Goal: Contribute content: Add original content to the website for others to see

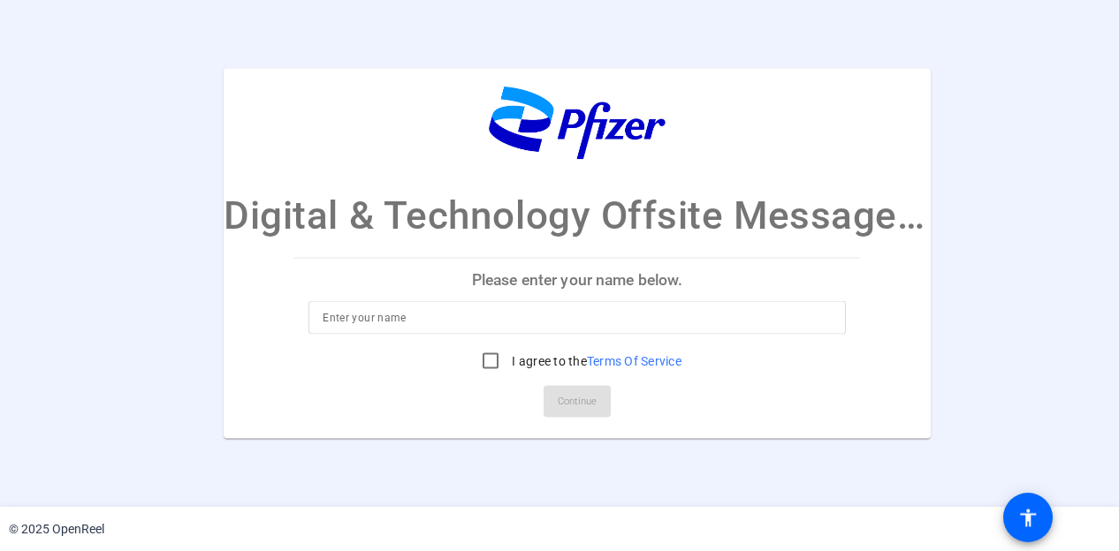
click at [599, 276] on p "Please enter your name below." at bounding box center [577, 279] width 566 height 42
click at [595, 314] on input at bounding box center [577, 317] width 509 height 21
type input "Yannis Pandis"
click at [475, 365] on input "I agree to the Terms Of Service" at bounding box center [490, 360] width 35 height 35
checkbox input "true"
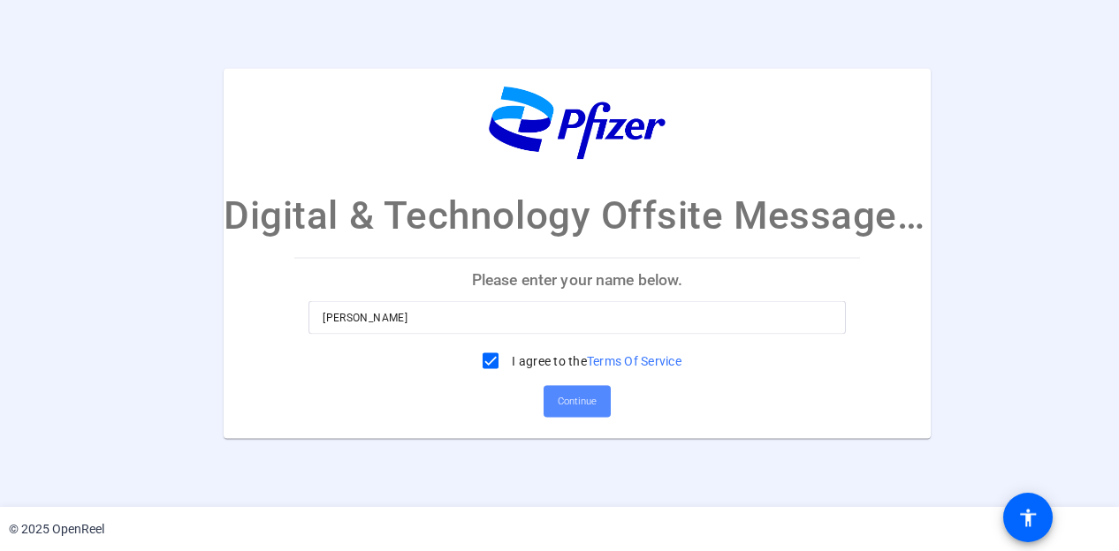
click at [574, 409] on span "Continue" at bounding box center [577, 401] width 39 height 27
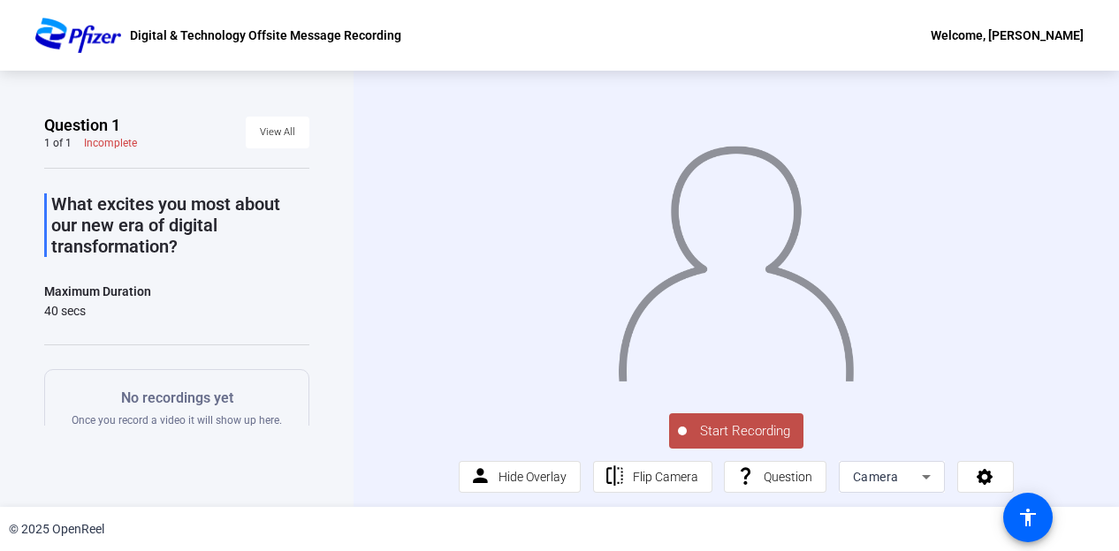
click at [733, 431] on span "Start Recording" at bounding box center [745, 432] width 117 height 20
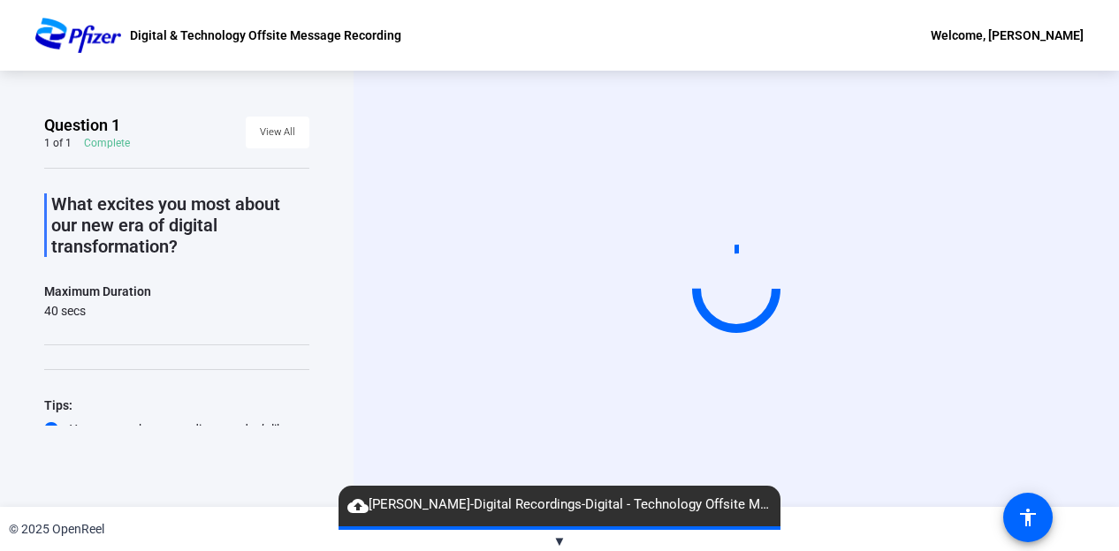
scroll to position [55, 0]
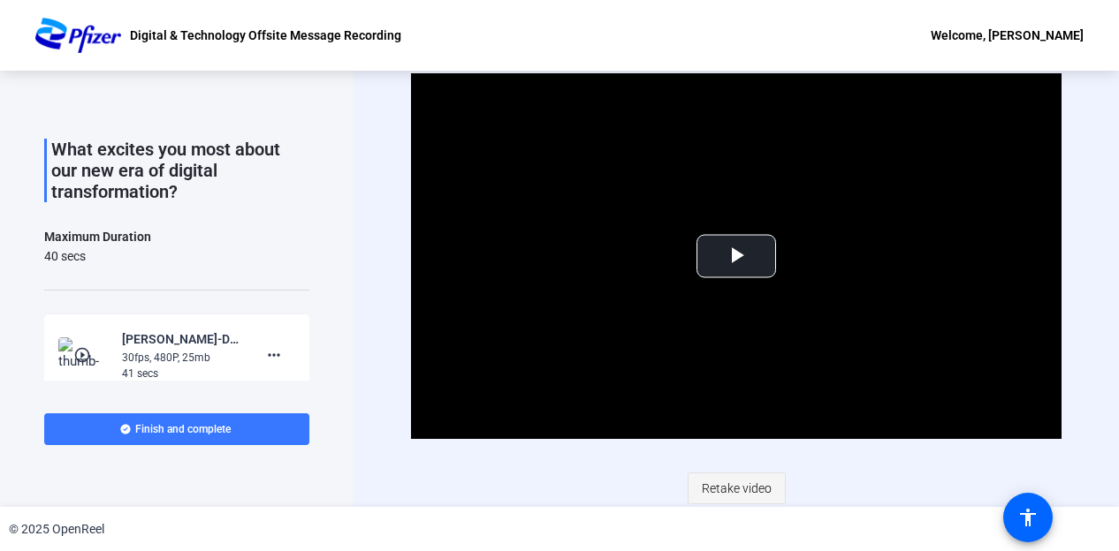
click at [724, 482] on span "Retake video" at bounding box center [737, 489] width 70 height 34
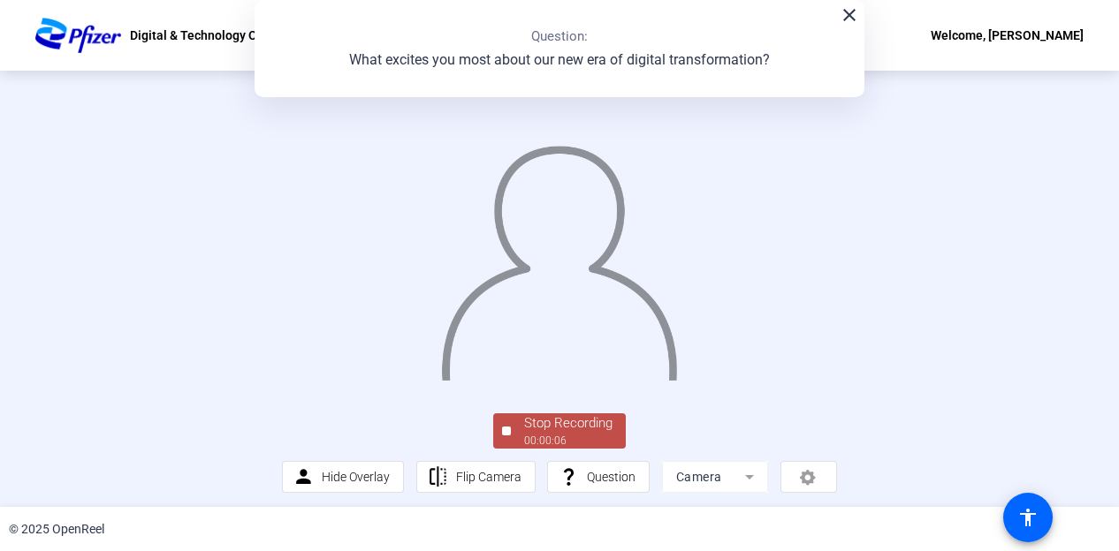
click at [843, 13] on mat-icon "close" at bounding box center [849, 14] width 21 height 21
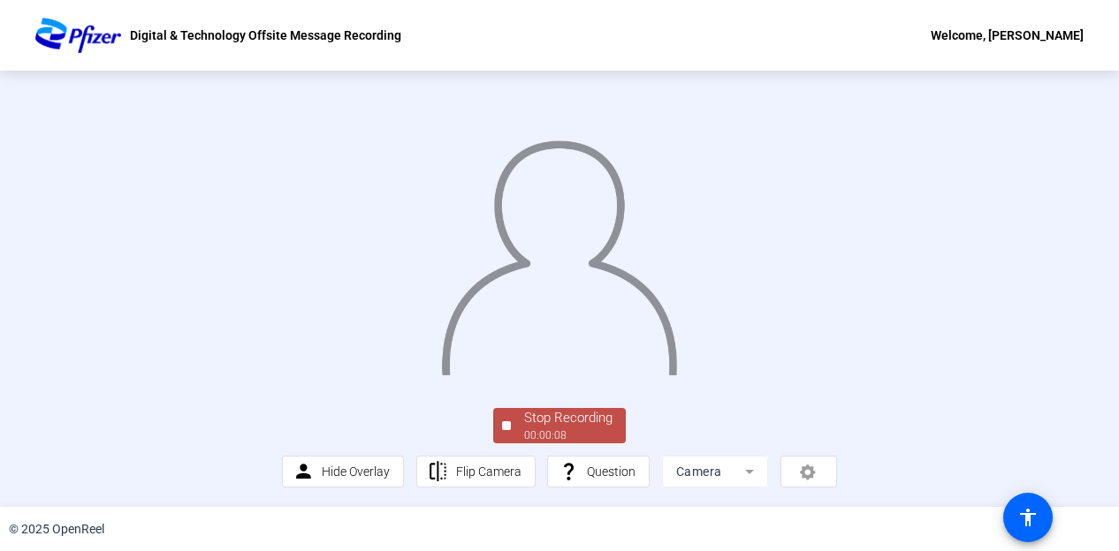
scroll to position [97, 0]
click at [543, 444] on div "00:00:09" at bounding box center [568, 436] width 88 height 16
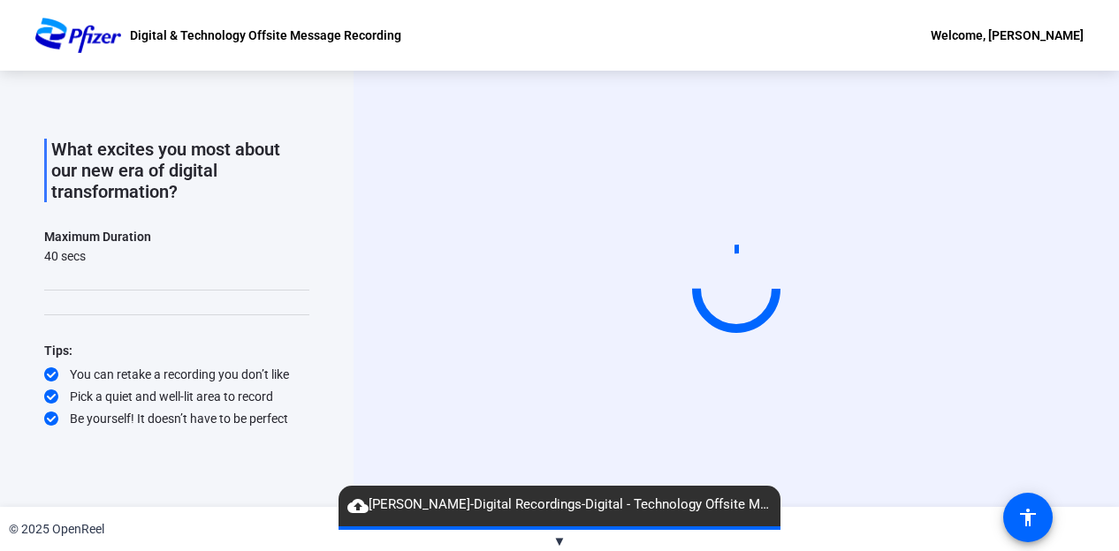
click at [693, 364] on video at bounding box center [736, 289] width 265 height 149
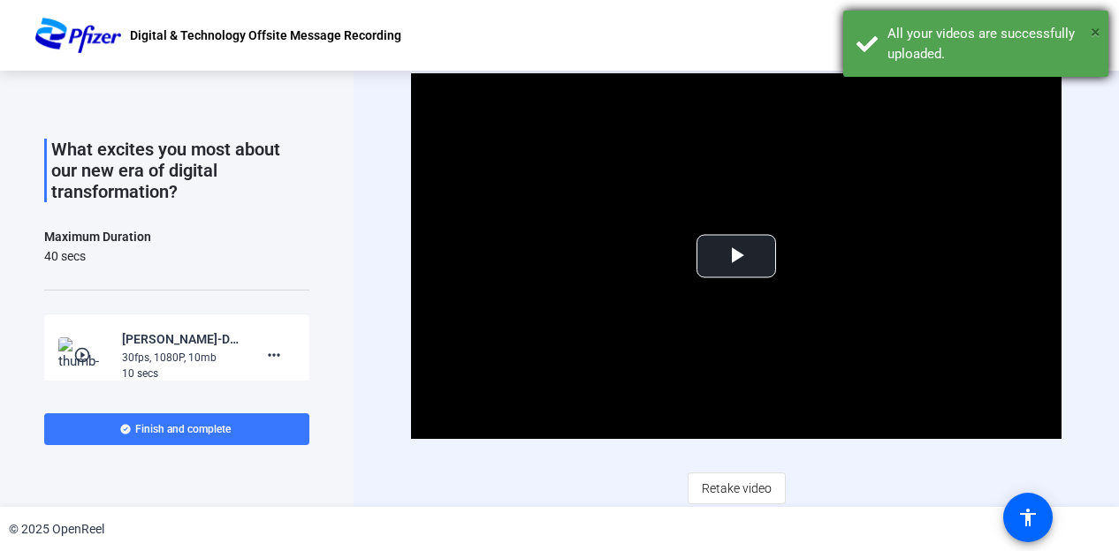
click at [1092, 26] on span "×" at bounding box center [1095, 31] width 10 height 21
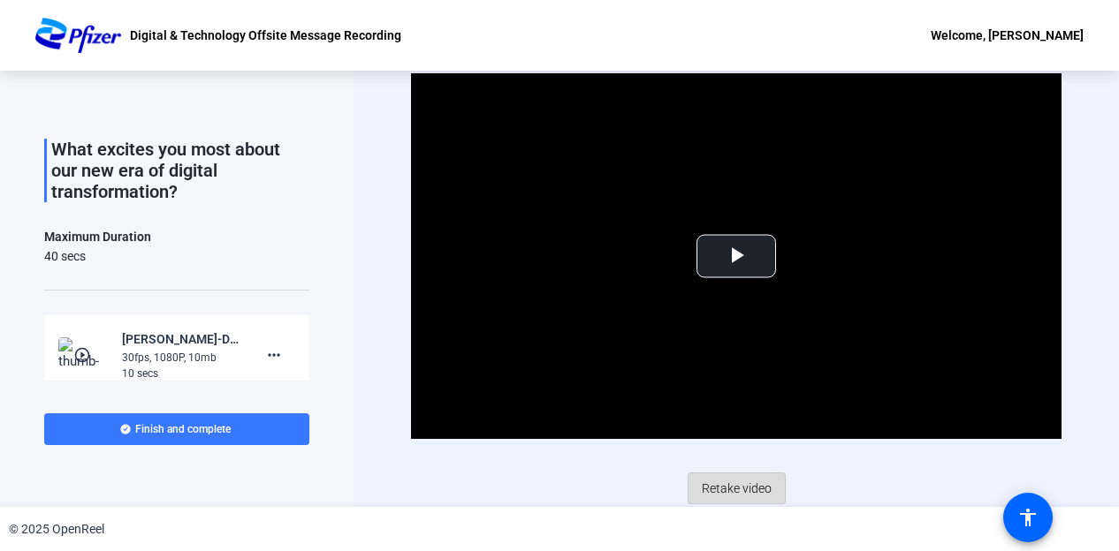
click at [733, 476] on span "Retake video" at bounding box center [737, 489] width 70 height 34
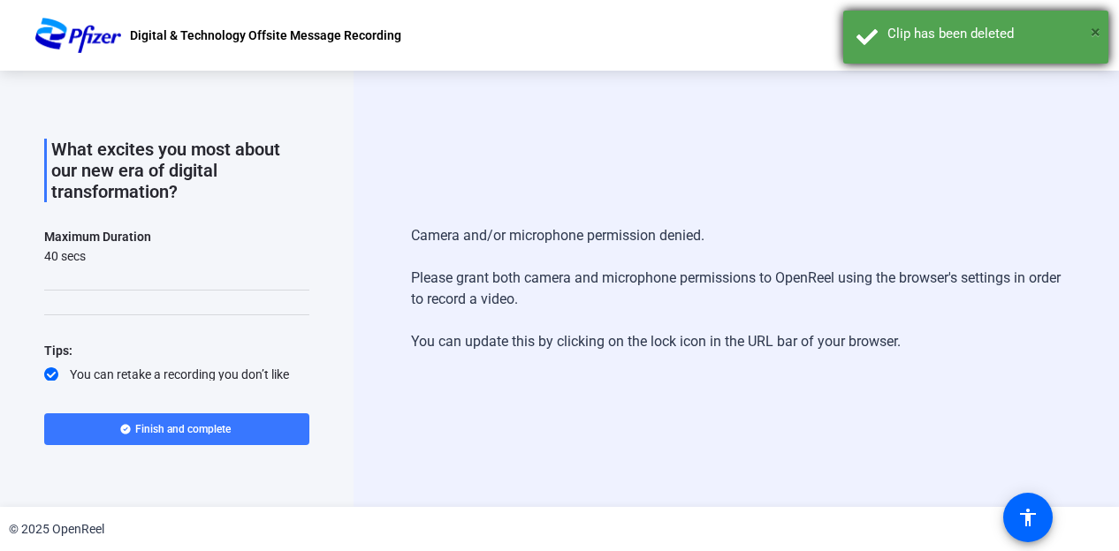
click at [1094, 29] on span "×" at bounding box center [1095, 31] width 10 height 21
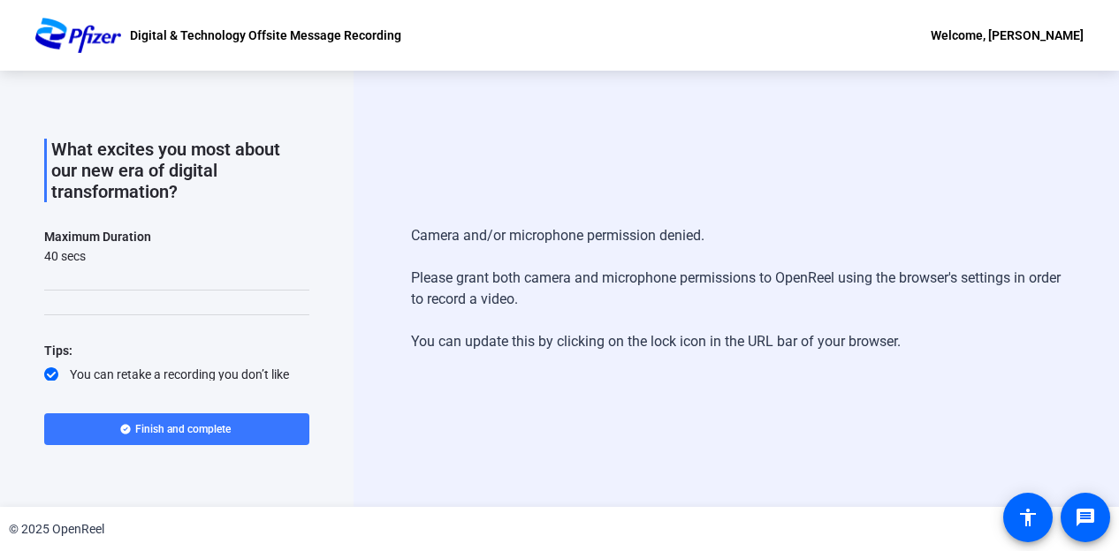
click at [727, 201] on div "Camera and/or microphone permission denied. Please grant both camera and microp…" at bounding box center [735, 289] width 765 height 437
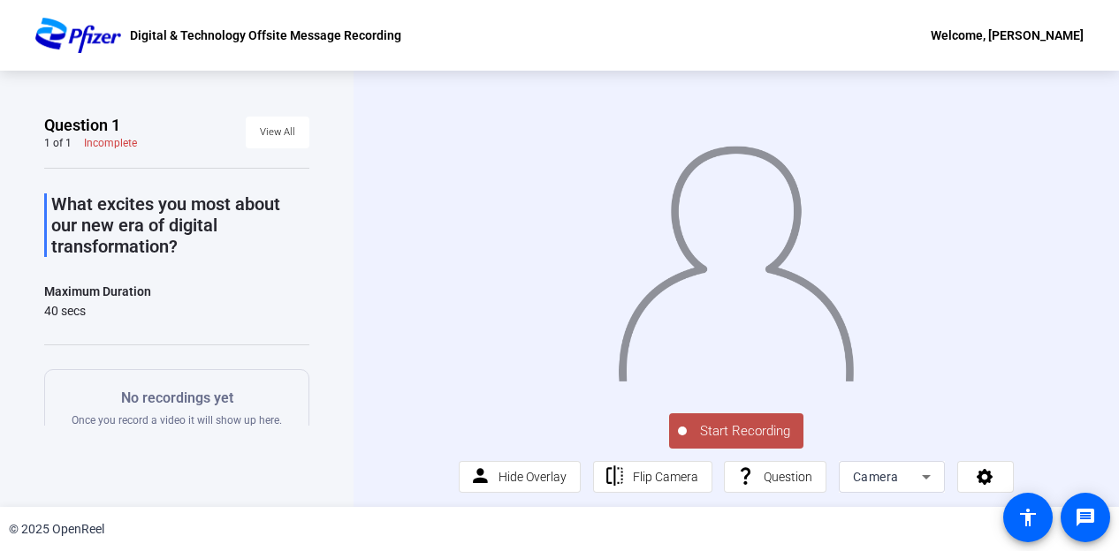
click at [744, 442] on span "Start Recording" at bounding box center [745, 432] width 117 height 20
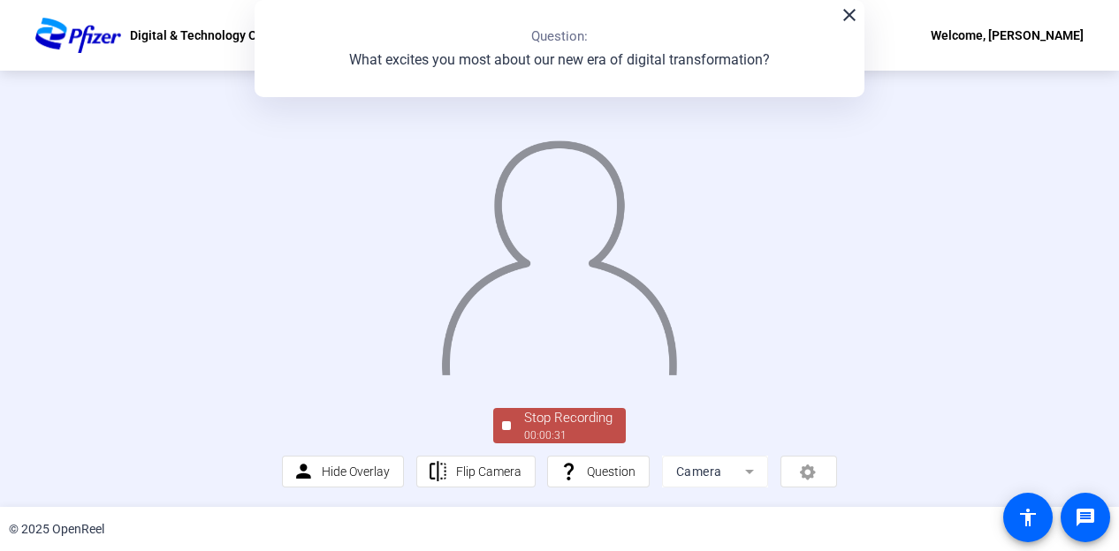
scroll to position [71, 0]
click at [564, 429] on div "Stop Recording" at bounding box center [568, 418] width 88 height 20
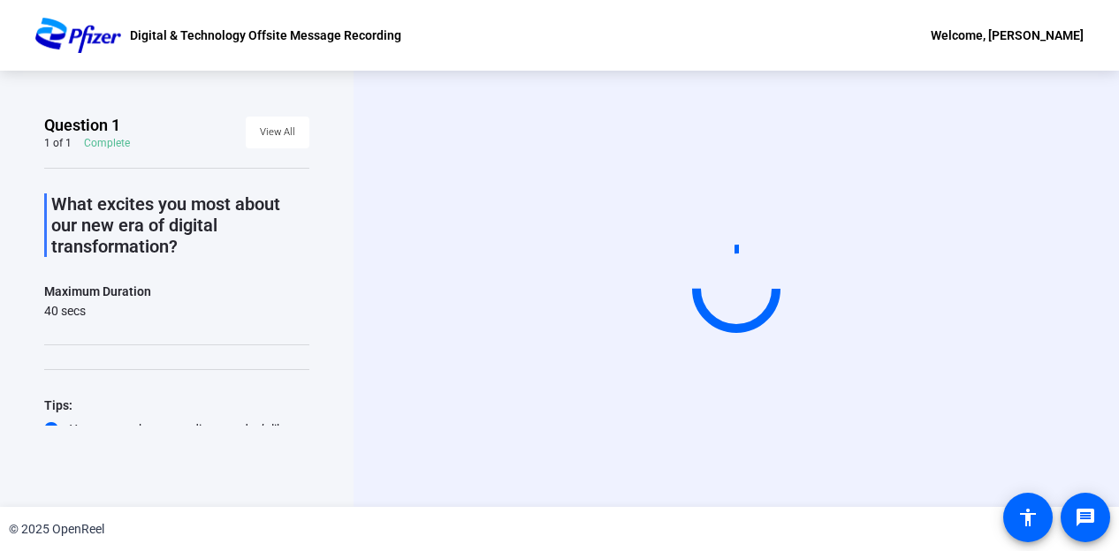
scroll to position [55, 0]
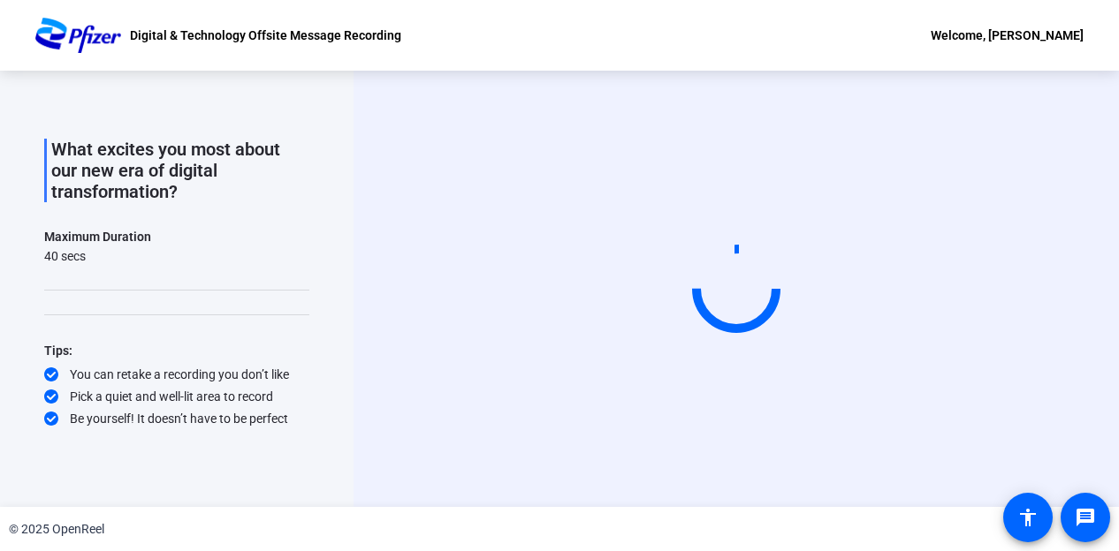
click at [744, 361] on video at bounding box center [736, 289] width 265 height 149
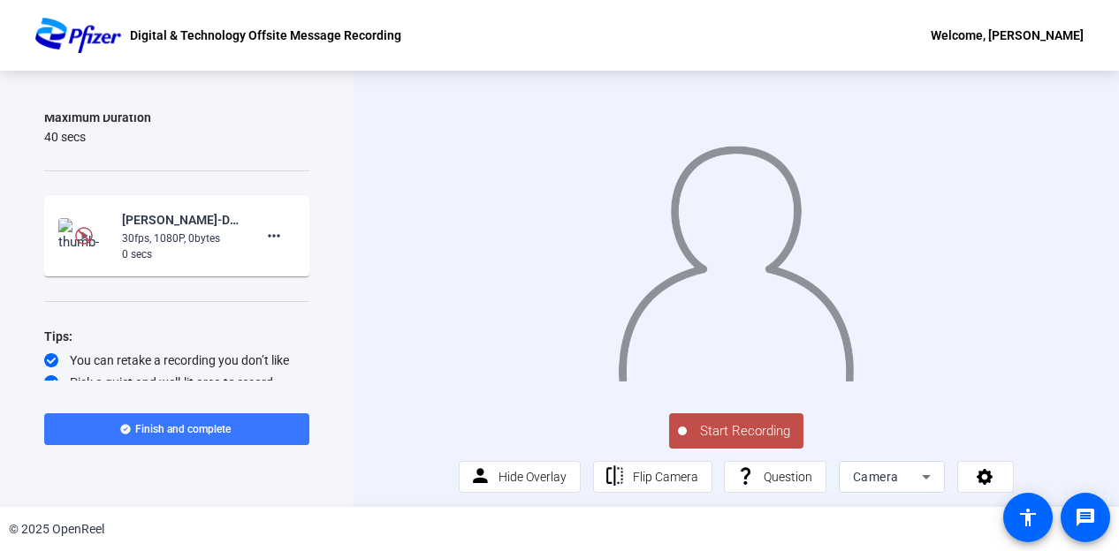
scroll to position [175, 0]
click at [264, 232] on mat-icon "more_horiz" at bounding box center [273, 234] width 21 height 21
click at [168, 235] on div at bounding box center [559, 275] width 1119 height 551
click at [158, 230] on div "30fps, 1080P, 0bytes" at bounding box center [181, 238] width 118 height 16
click at [81, 234] on img at bounding box center [84, 235] width 18 height 18
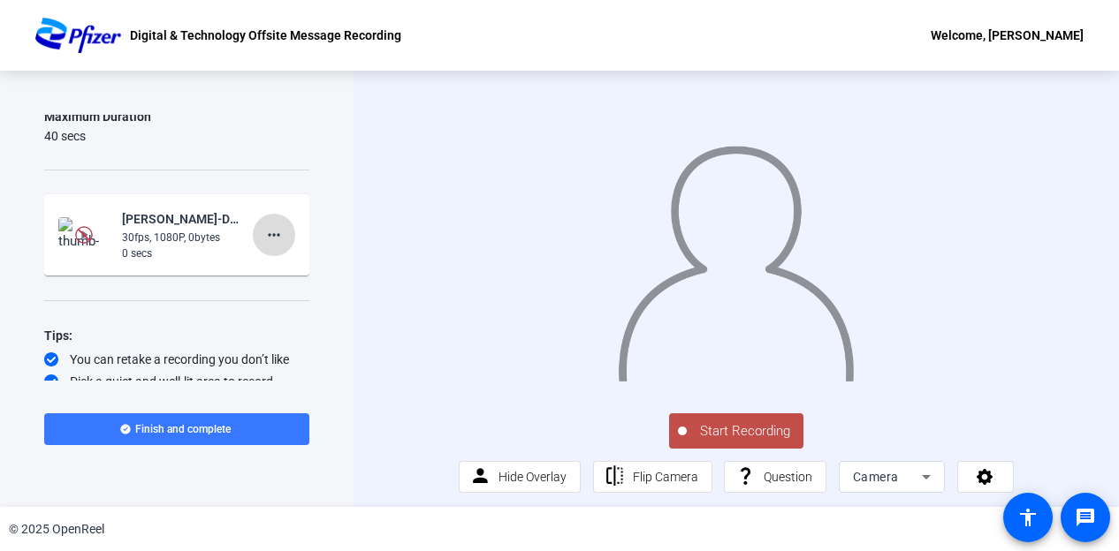
click at [263, 229] on mat-icon "more_horiz" at bounding box center [273, 234] width 21 height 21
click at [284, 296] on span "Retake" at bounding box center [293, 293] width 71 height 21
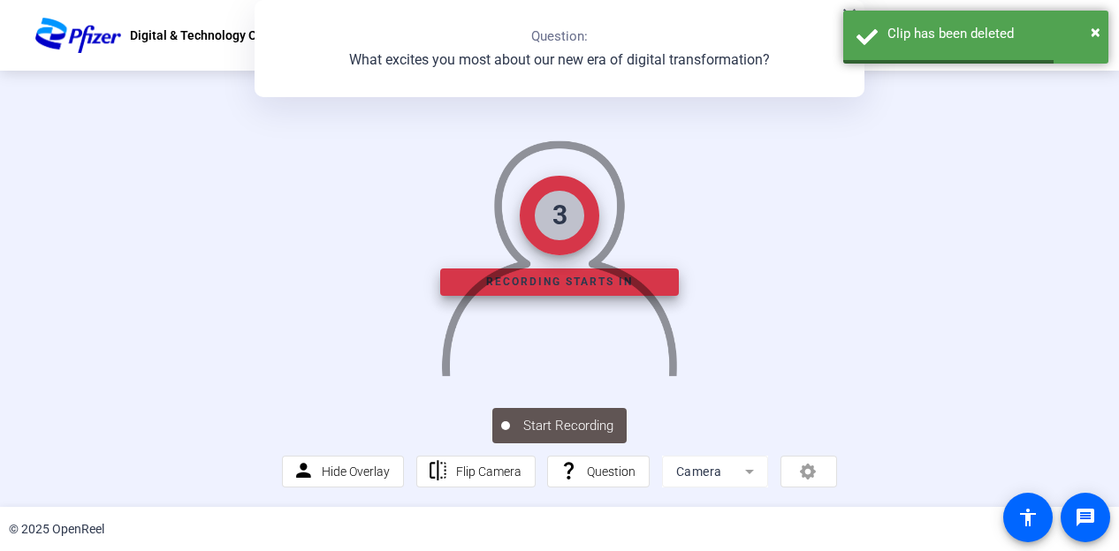
scroll to position [0, 0]
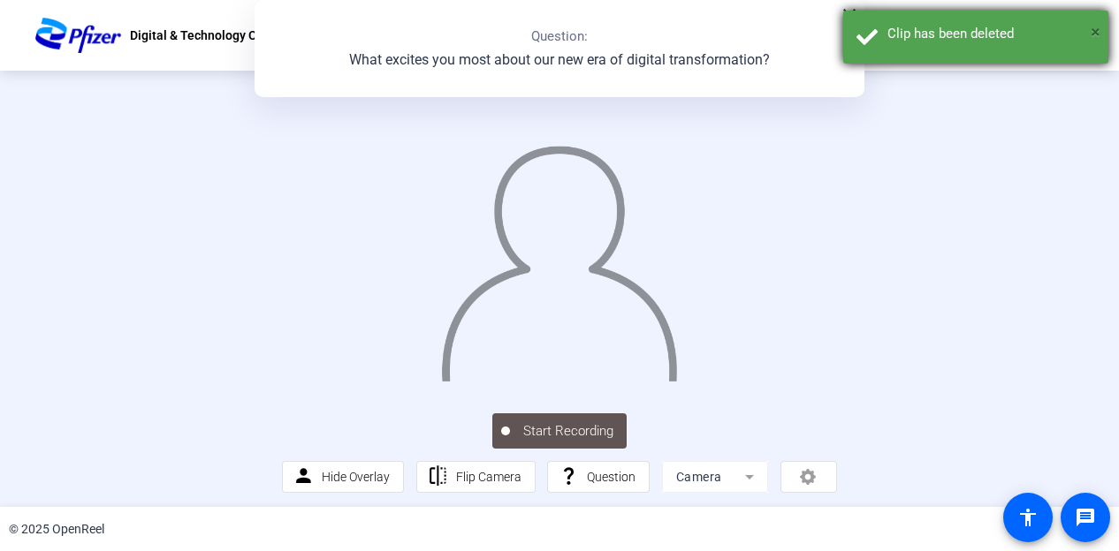
drag, startPoint x: 1095, startPoint y: 27, endPoint x: 865, endPoint y: 34, distance: 229.8
click at [865, 34] on div "× Clip has been deleted" at bounding box center [975, 37] width 265 height 53
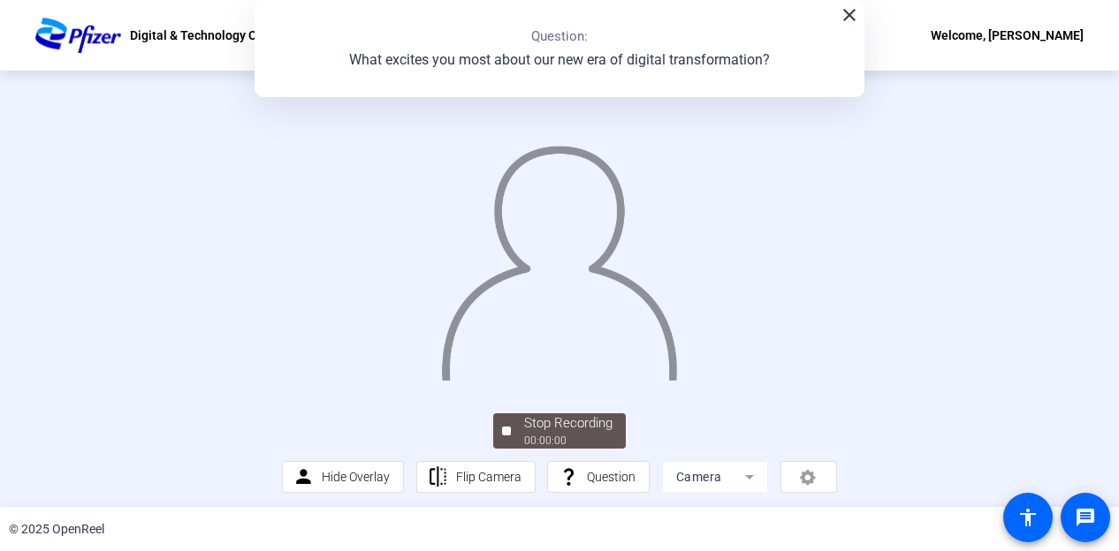
click at [852, 19] on mat-icon "close" at bounding box center [849, 14] width 21 height 21
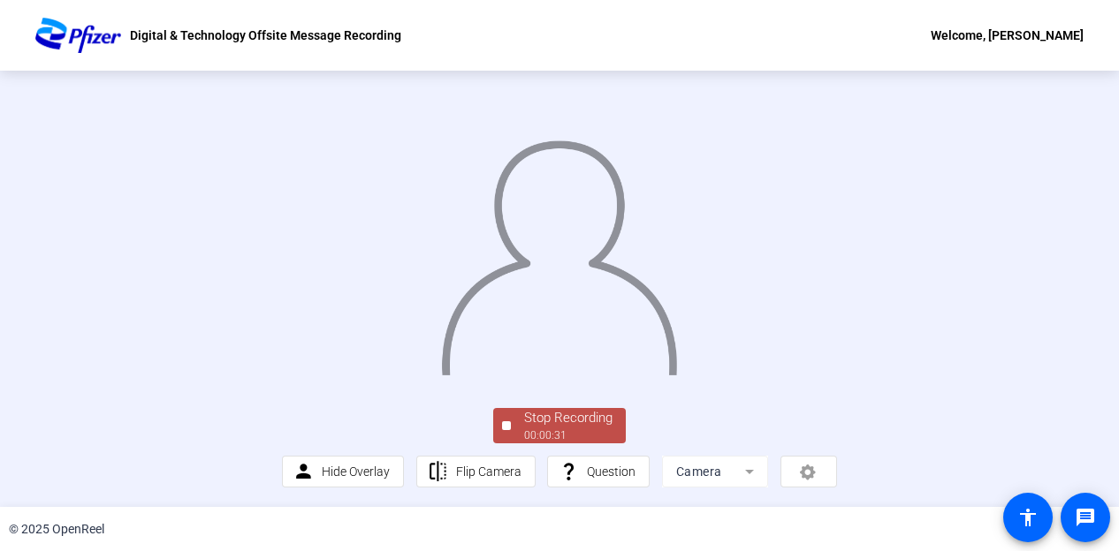
scroll to position [108, 0]
click at [516, 432] on span "Stop Recording 00:00:32" at bounding box center [568, 426] width 115 height 36
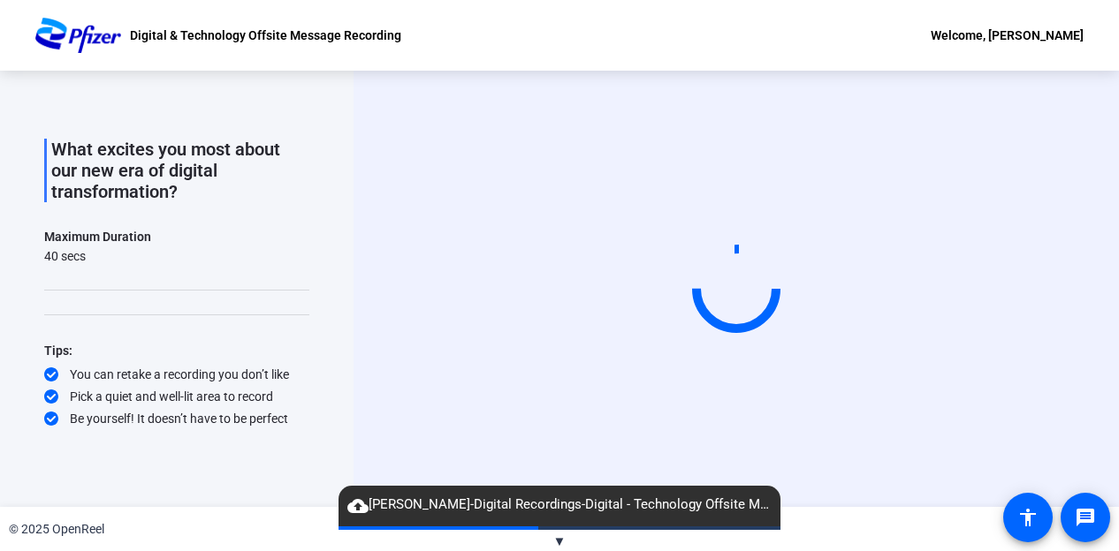
click at [558, 534] on span "▼" at bounding box center [559, 542] width 13 height 16
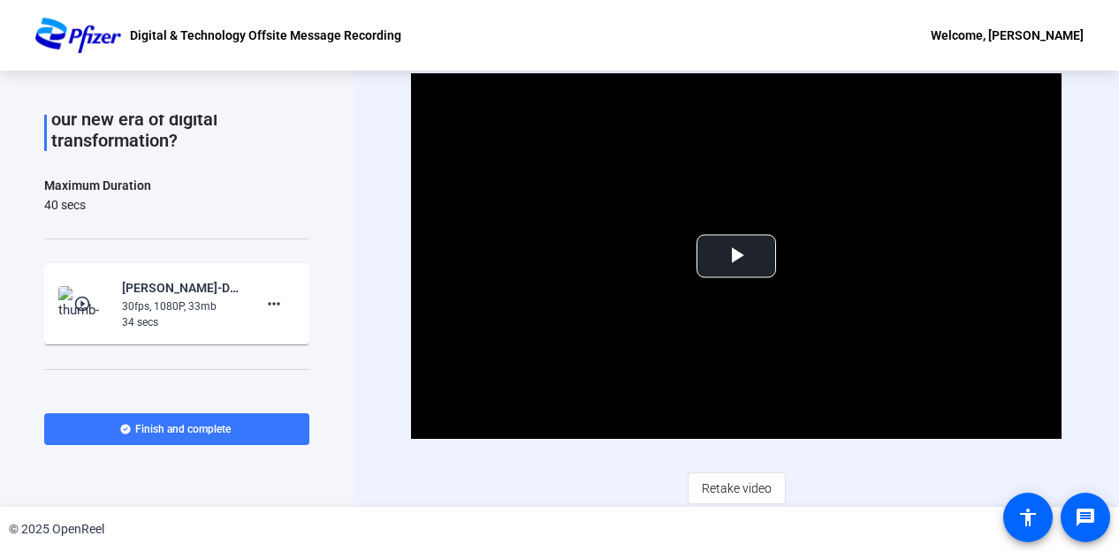
scroll to position [108, 0]
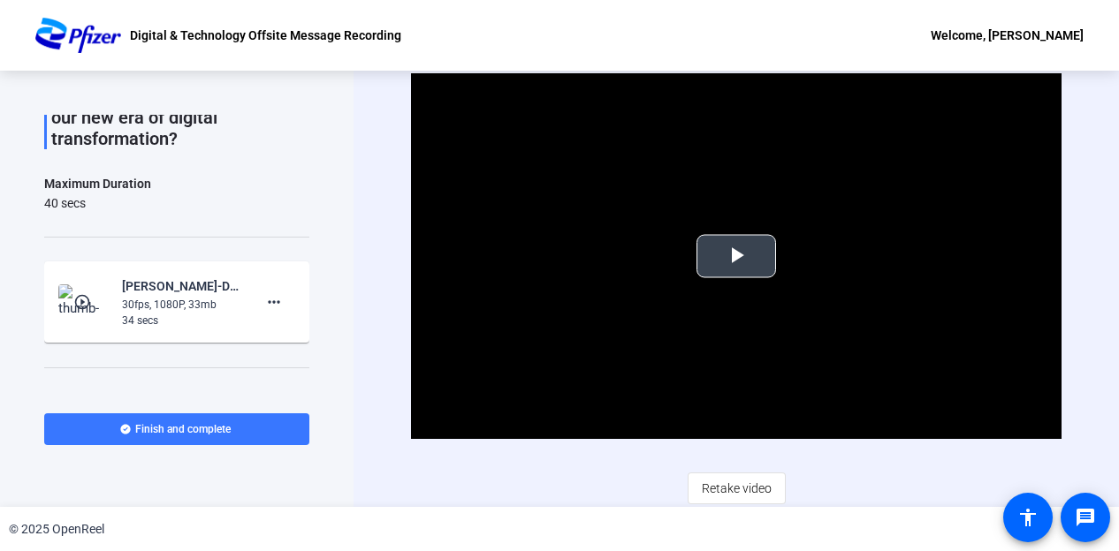
click at [736, 256] on span "Video Player" at bounding box center [736, 256] width 0 height 0
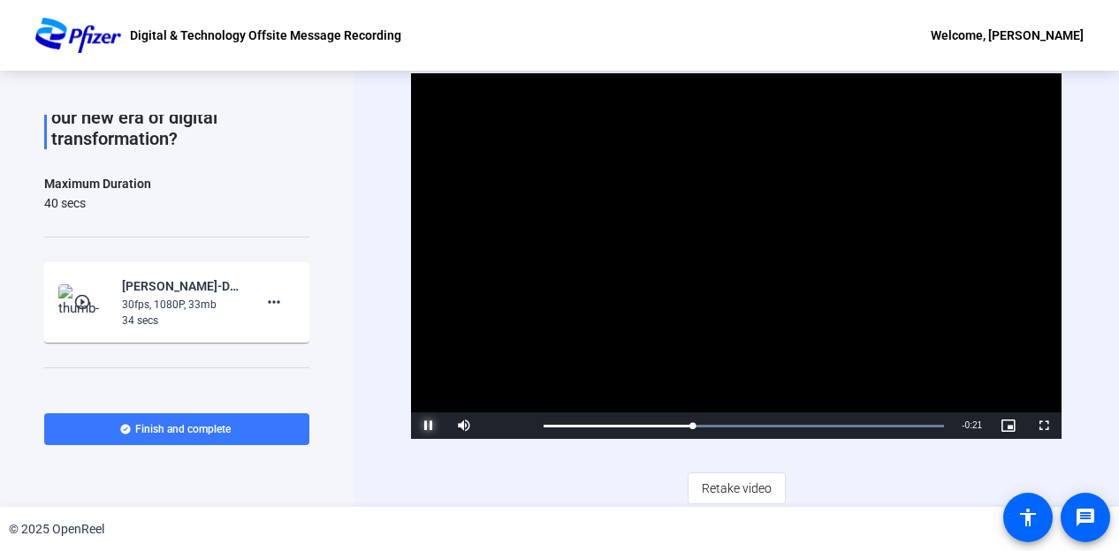
click at [421, 426] on span "Video Player" at bounding box center [428, 426] width 35 height 0
click at [716, 488] on span "Retake video" at bounding box center [737, 489] width 70 height 34
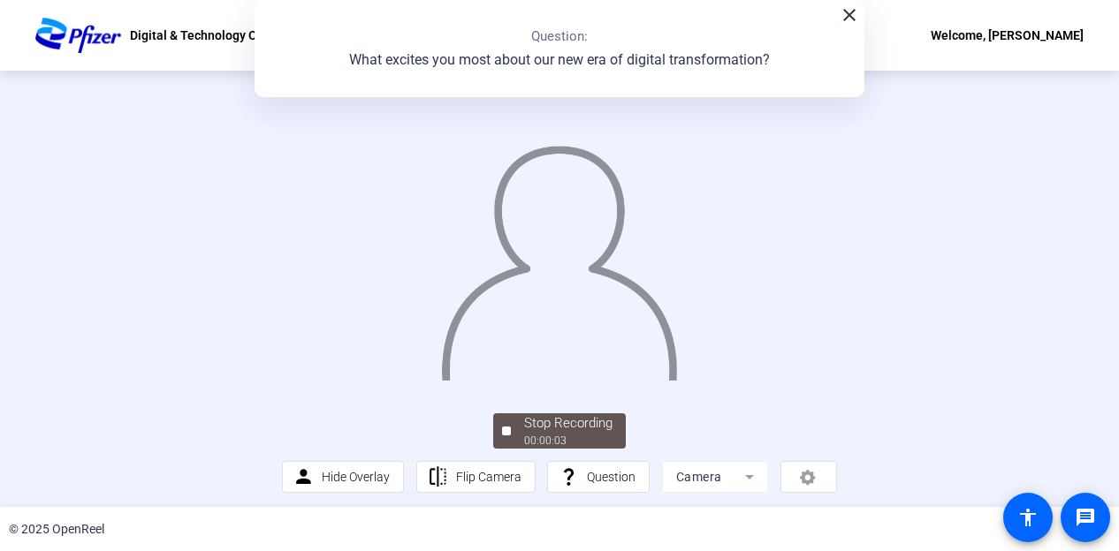
scroll to position [115, 0]
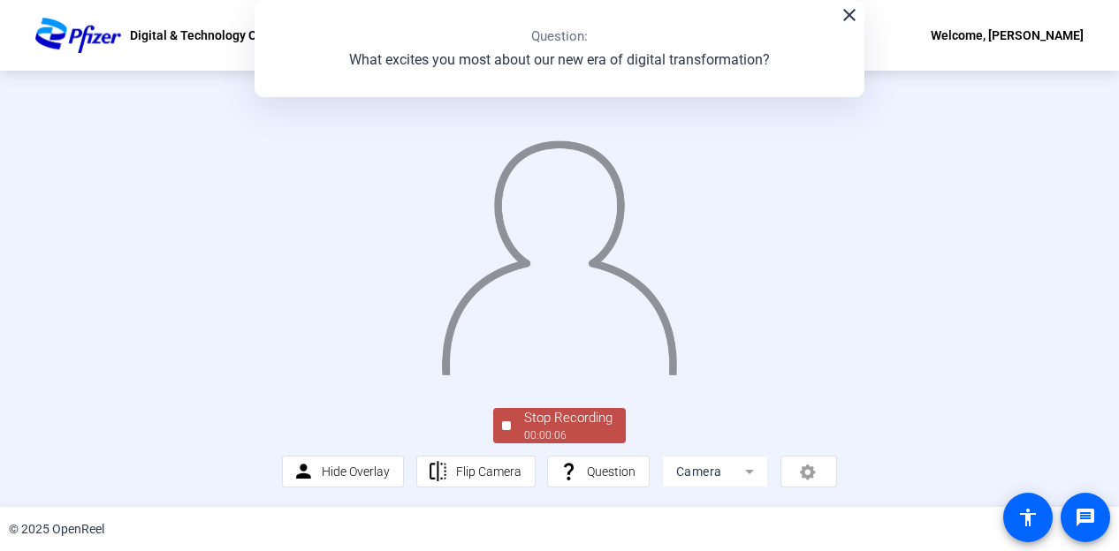
click at [536, 430] on div "00:00:06" at bounding box center [568, 436] width 88 height 16
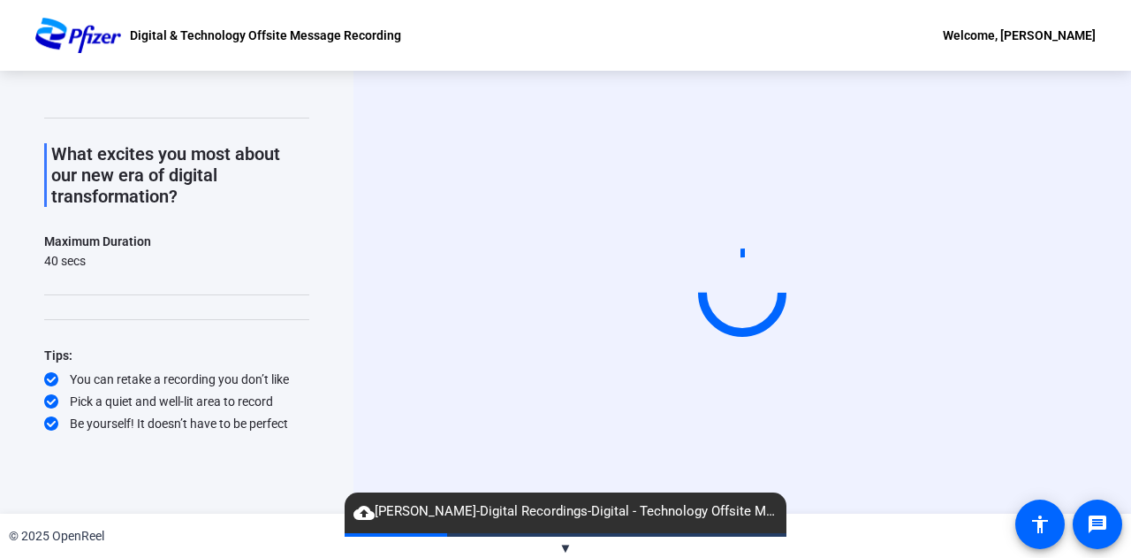
scroll to position [49, 0]
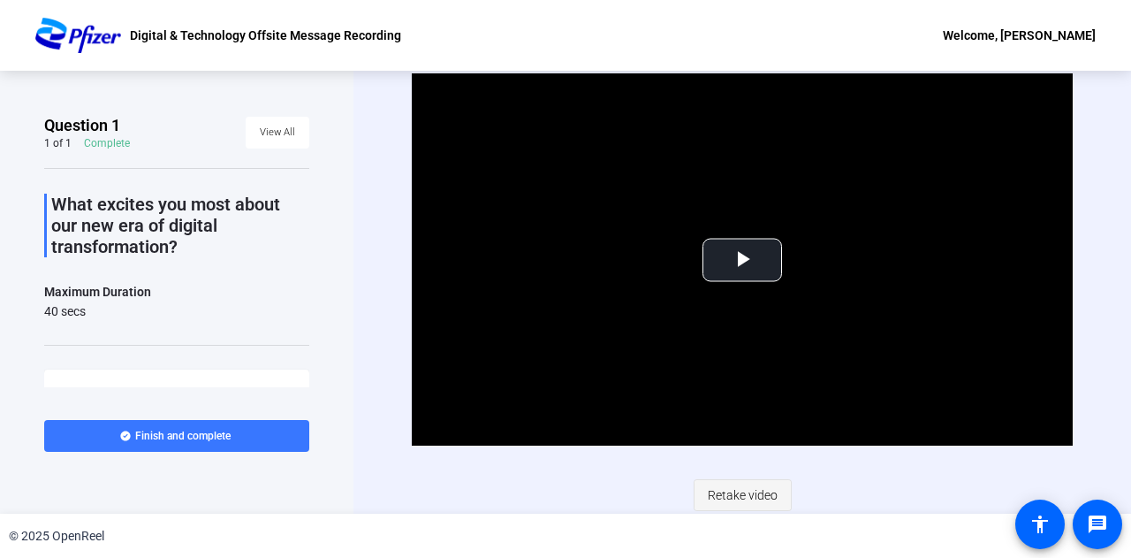
click at [726, 496] on span "Retake video" at bounding box center [743, 495] width 70 height 34
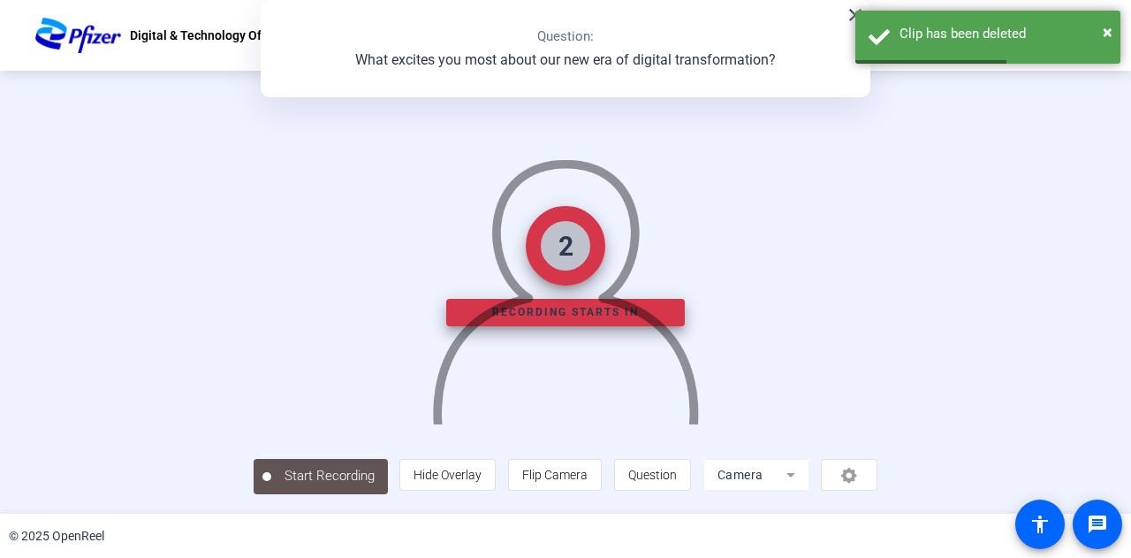
click at [581, 303] on img at bounding box center [565, 283] width 270 height 281
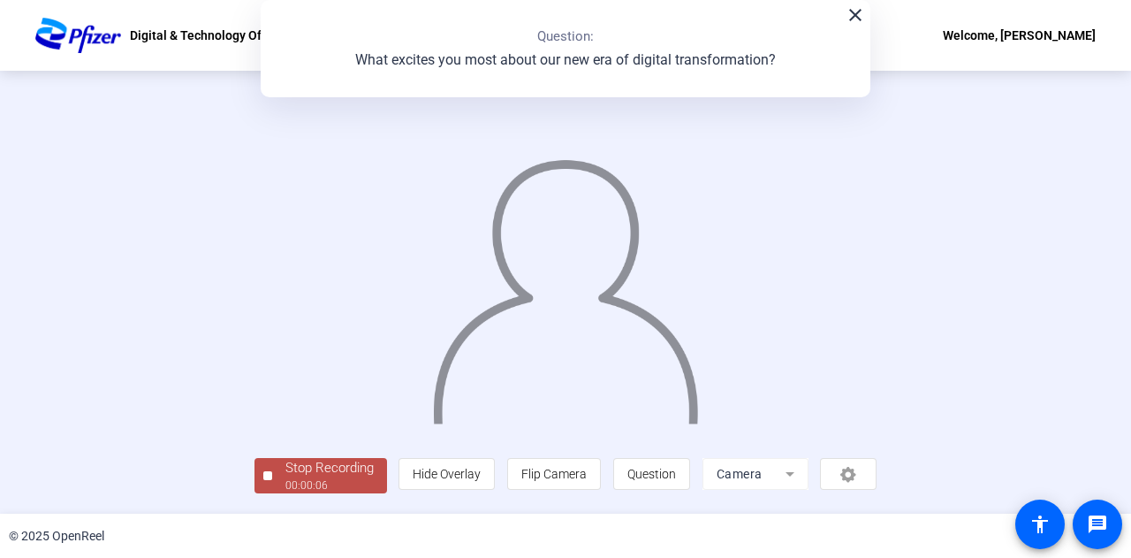
click at [272, 483] on span "Stop Recording 00:00:06" at bounding box center [329, 476] width 115 height 36
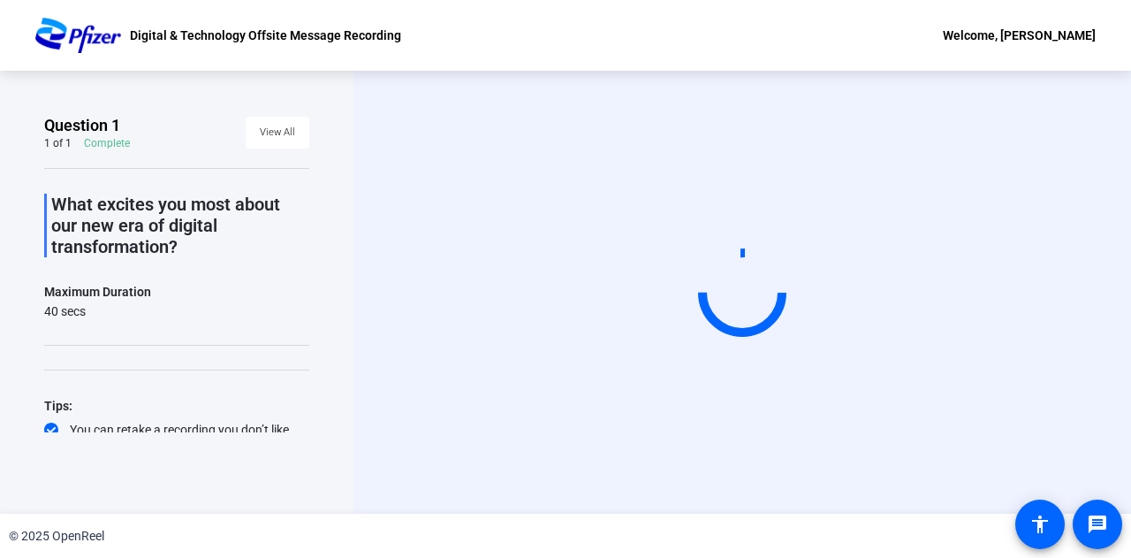
scroll to position [0, 0]
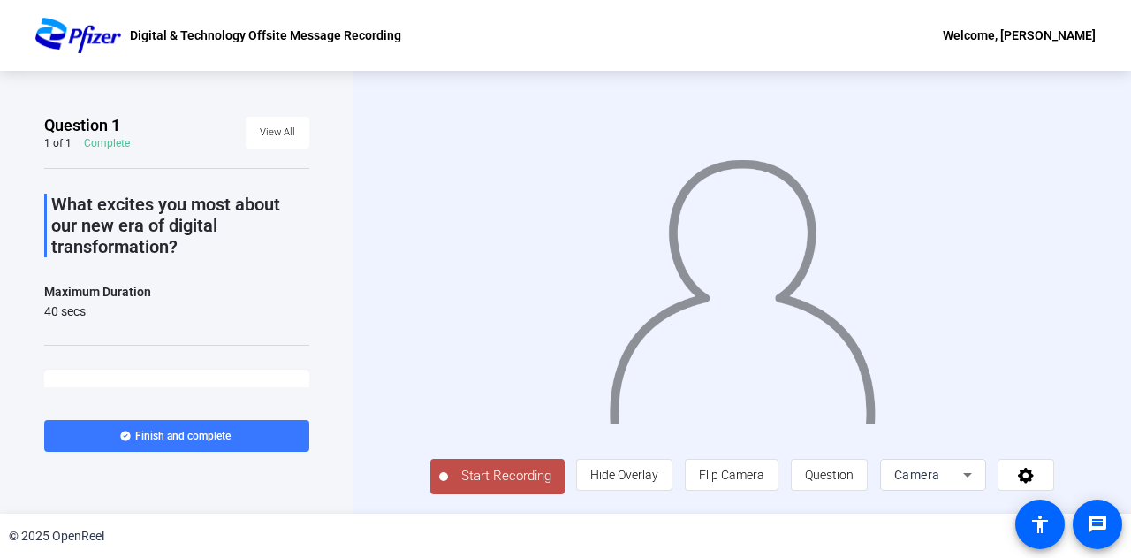
click at [480, 485] on span "Start Recording" at bounding box center [506, 476] width 117 height 20
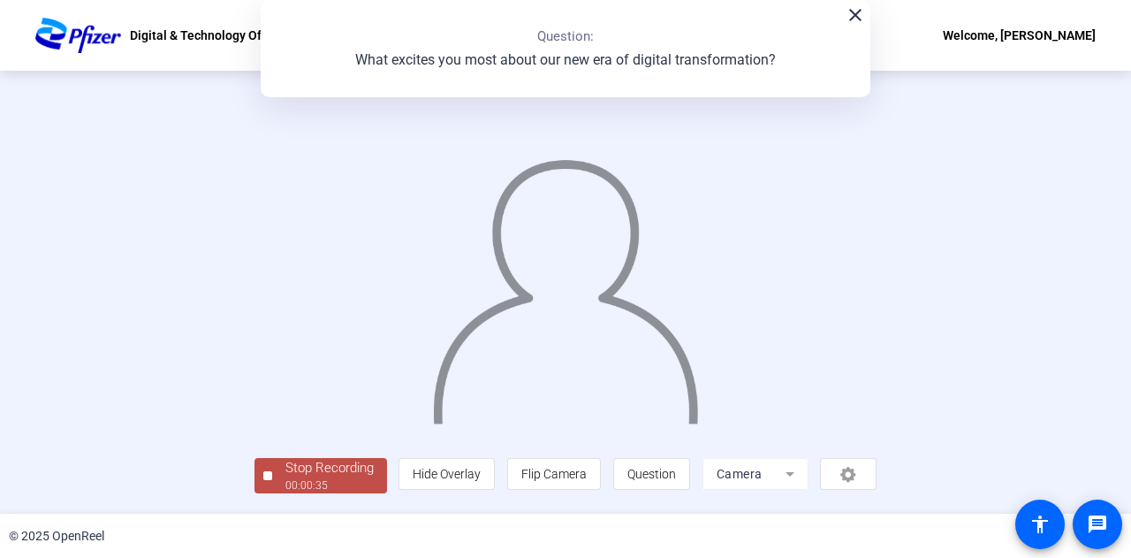
scroll to position [88, 0]
click at [285, 476] on div "Stop Recording" at bounding box center [329, 468] width 88 height 20
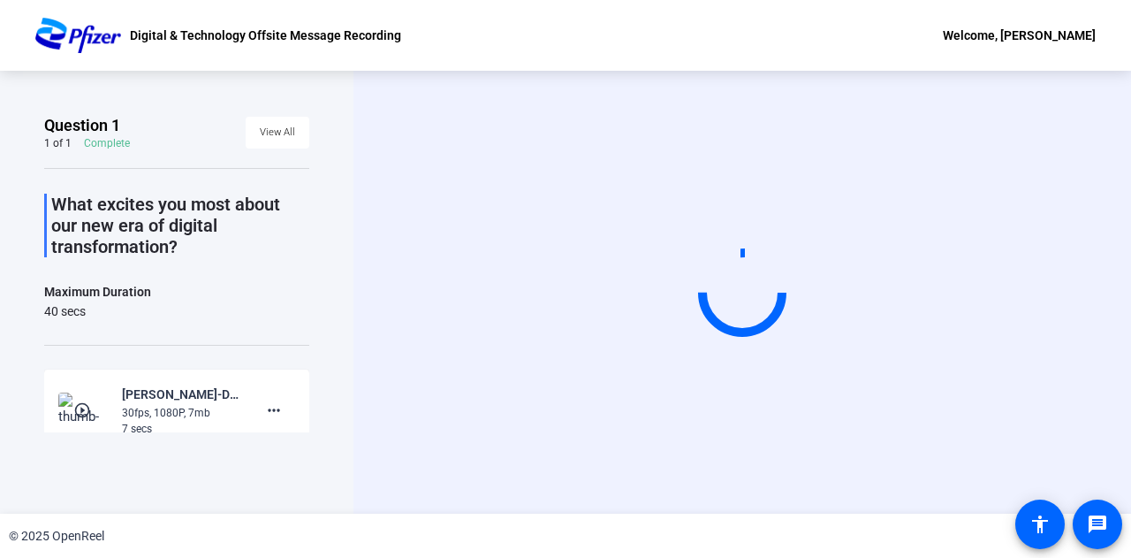
scroll to position [0, 0]
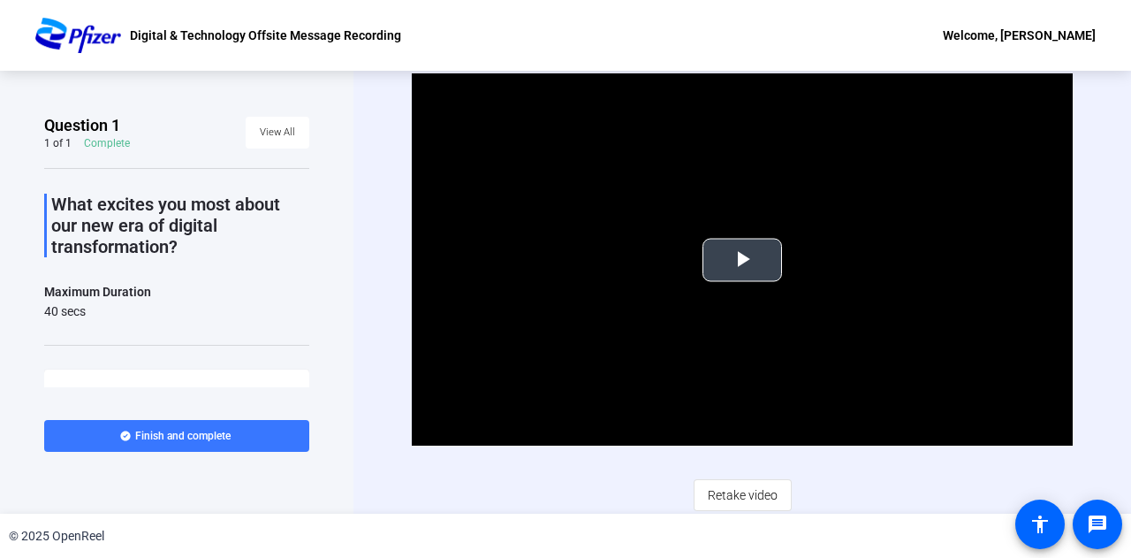
click at [742, 260] on span "Video Player" at bounding box center [742, 260] width 0 height 0
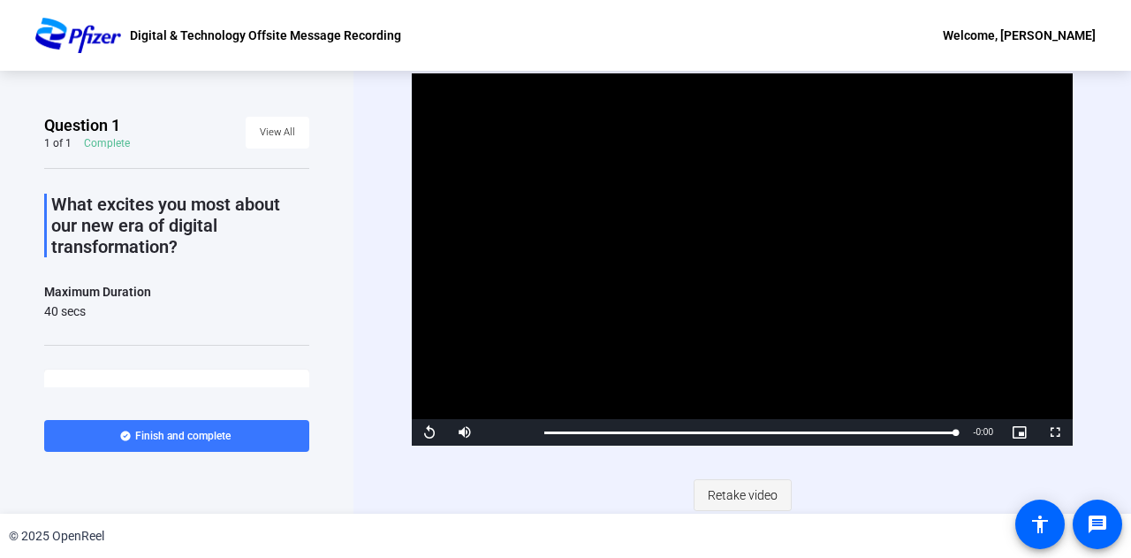
click at [721, 494] on span "Retake video" at bounding box center [743, 495] width 70 height 34
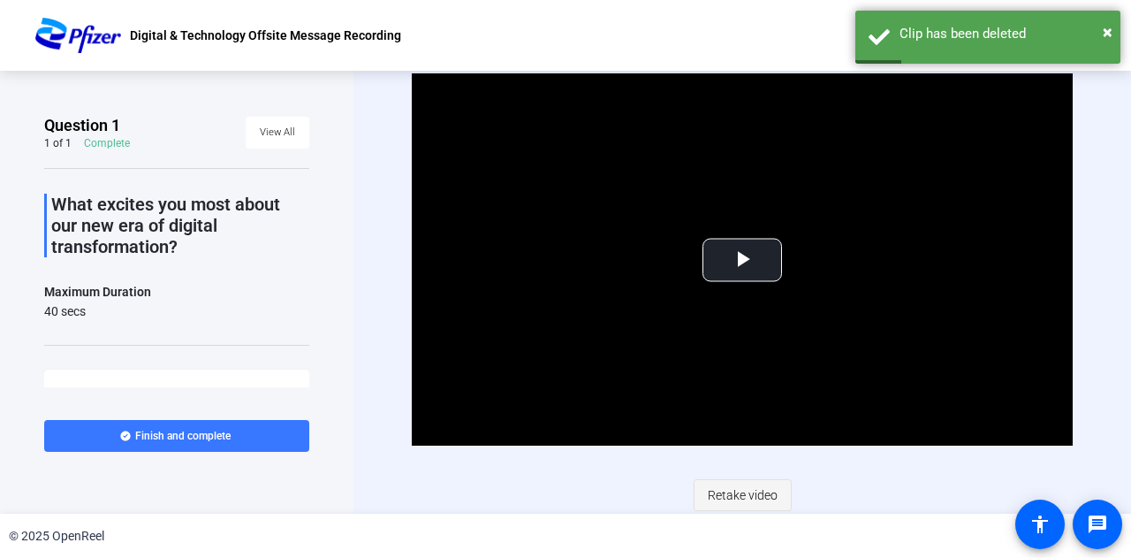
click at [720, 492] on span "Retake video" at bounding box center [743, 495] width 70 height 34
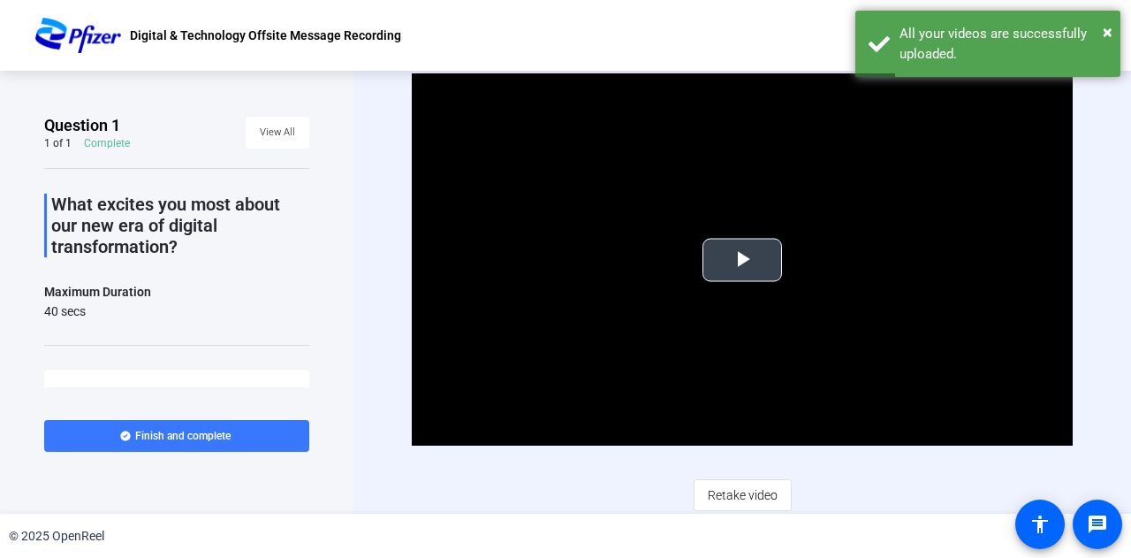
click at [742, 260] on span "Video Player" at bounding box center [742, 260] width 0 height 0
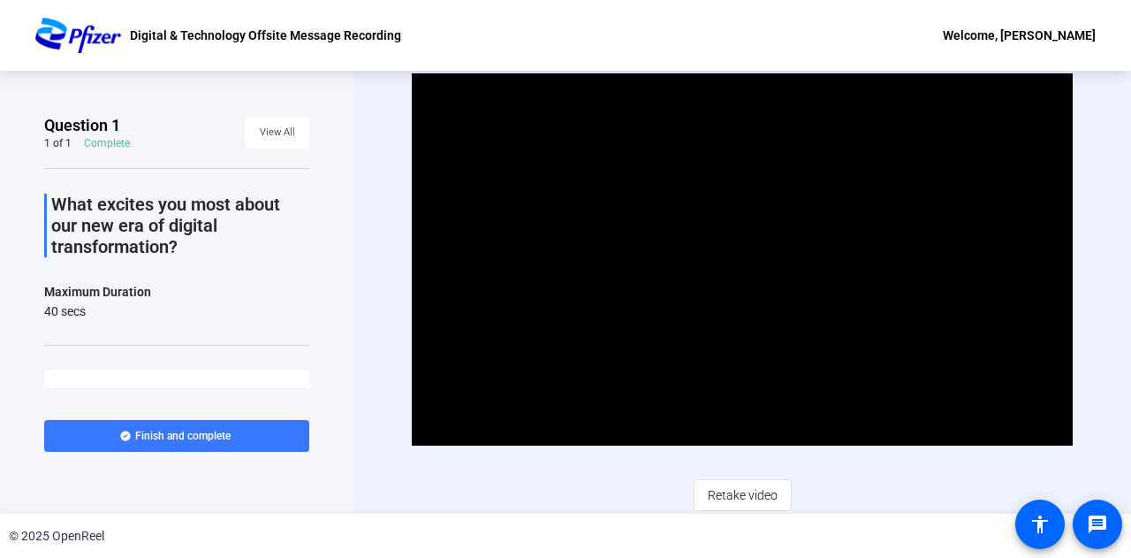
click at [736, 262] on video "Video Player" at bounding box center [742, 259] width 661 height 372
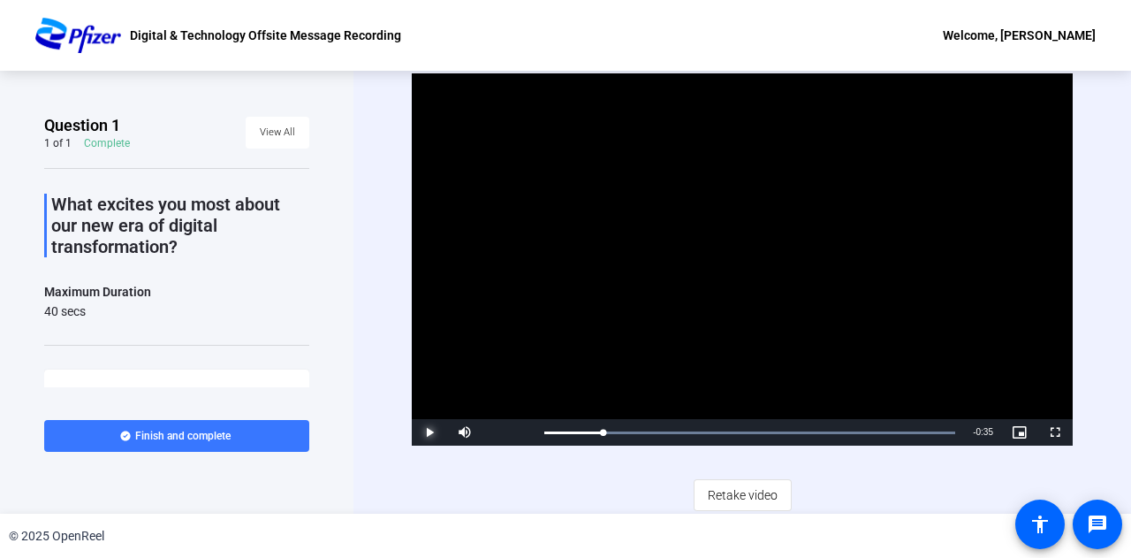
click at [424, 432] on span "Video Player" at bounding box center [429, 432] width 35 height 0
click at [741, 483] on span "Retake video" at bounding box center [743, 495] width 70 height 34
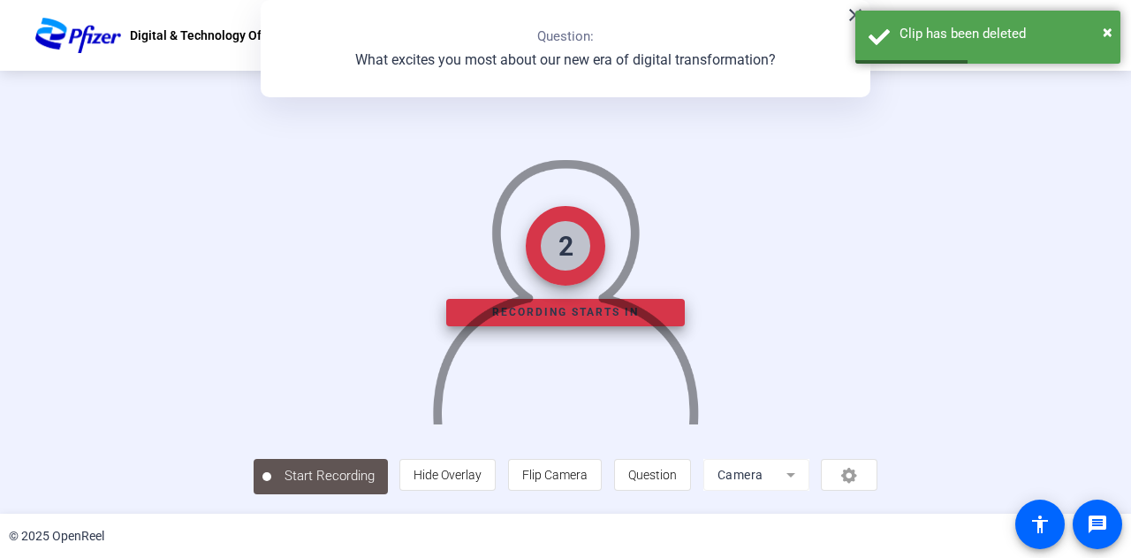
scroll to position [19, 0]
click at [579, 325] on img at bounding box center [565, 283] width 270 height 281
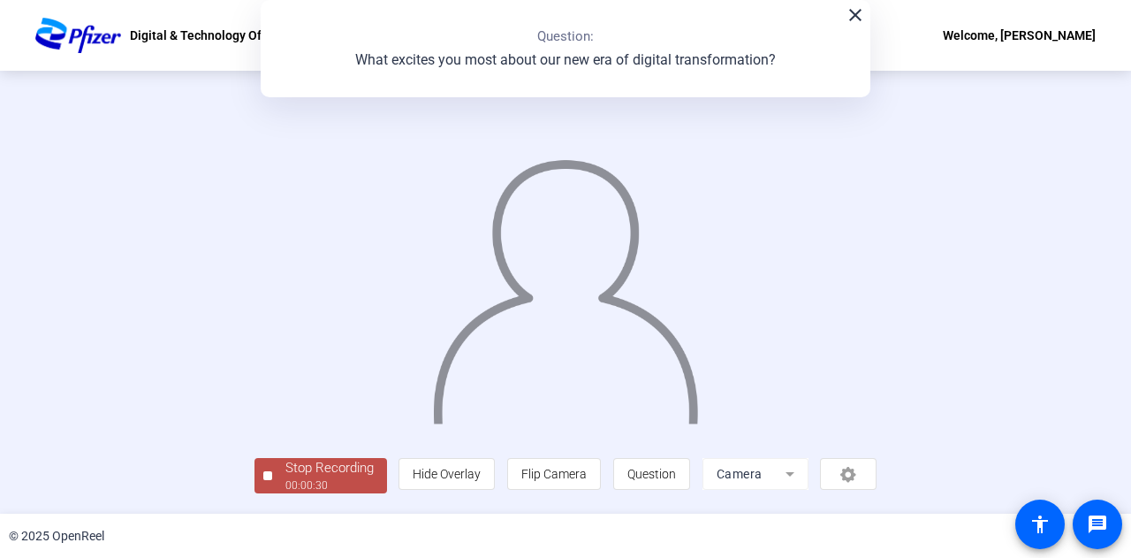
click at [285, 487] on div "00:00:30" at bounding box center [329, 485] width 88 height 16
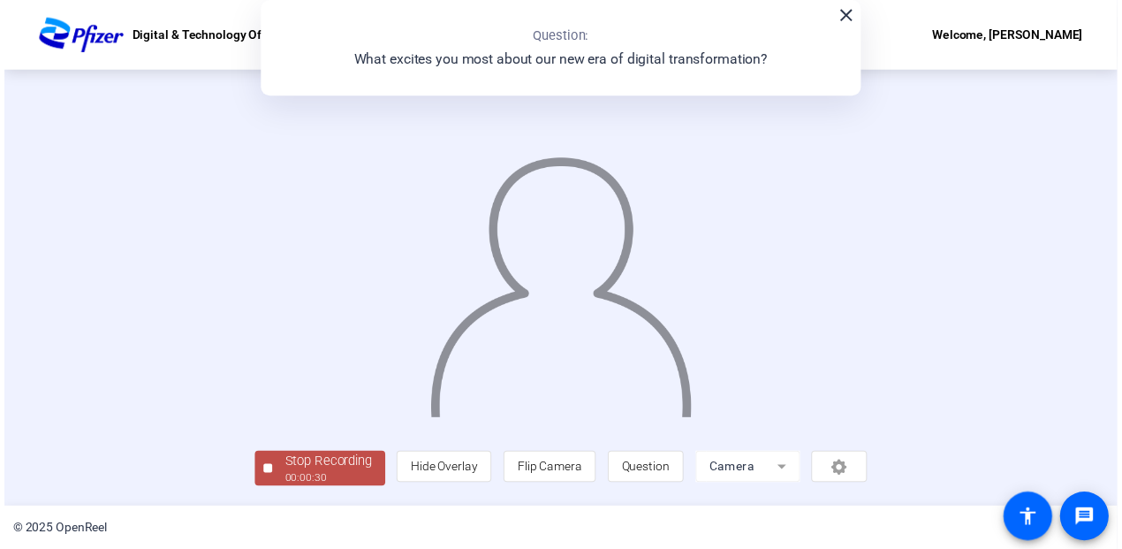
scroll to position [0, 0]
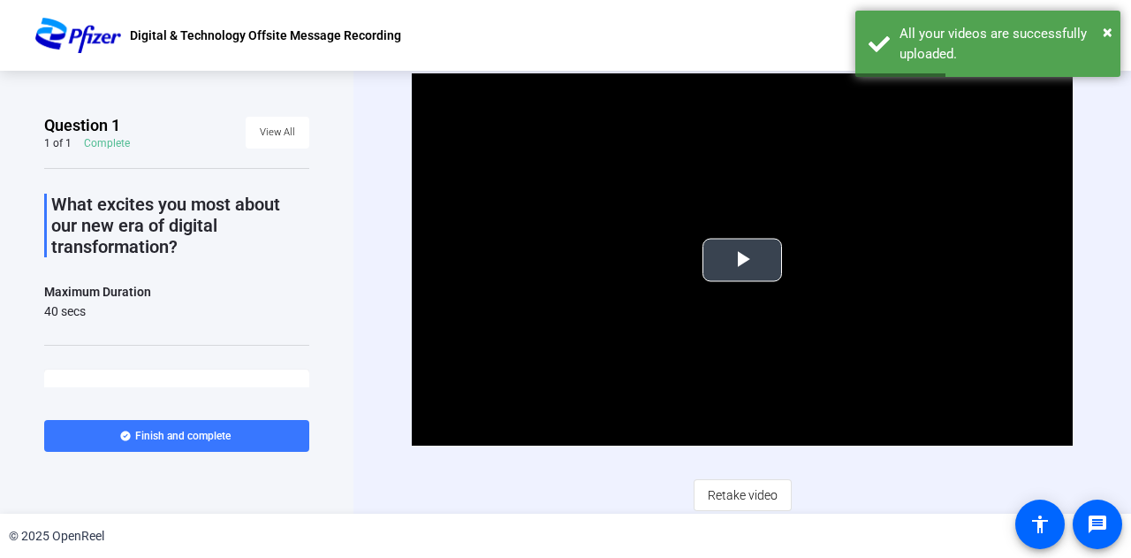
click at [742, 260] on span "Video Player" at bounding box center [742, 260] width 0 height 0
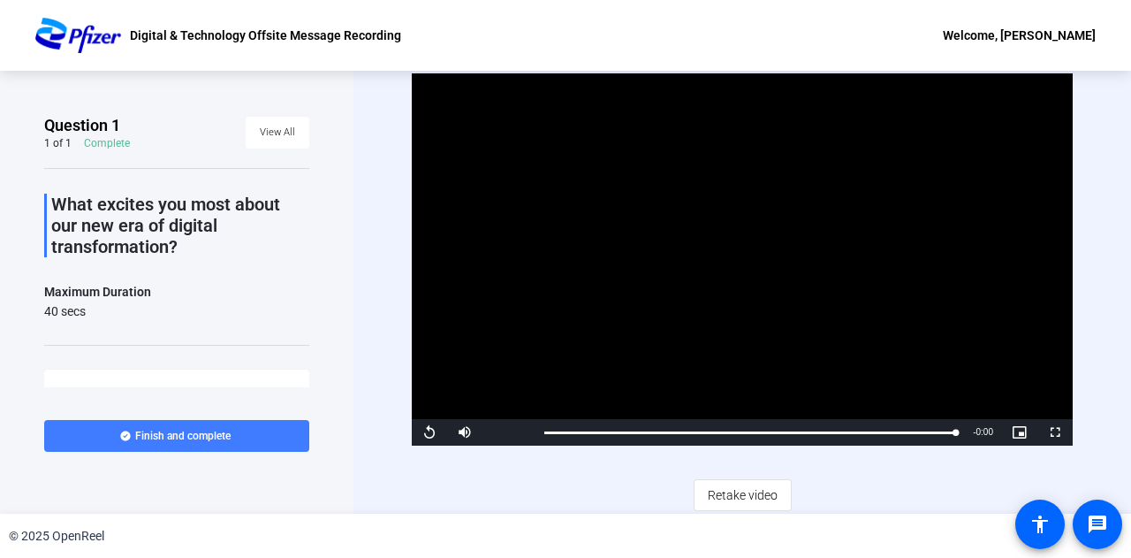
click at [198, 434] on span "Finish and complete" at bounding box center [182, 436] width 95 height 14
